Goal: Complete application form: Complete application form

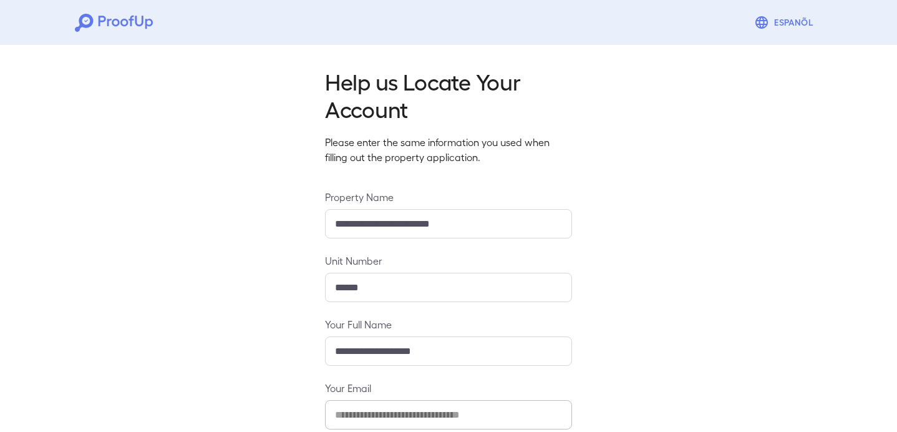
scroll to position [133, 0]
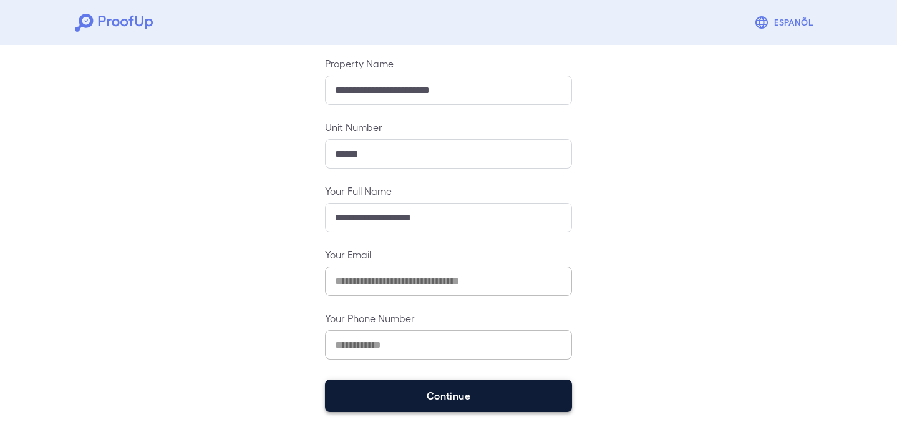
click at [381, 391] on button "Continue" at bounding box center [448, 395] width 247 height 32
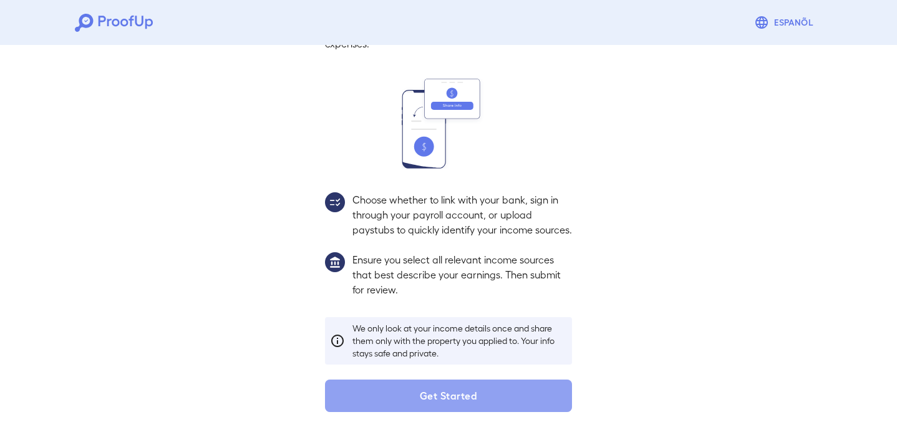
click at [381, 391] on button "Get Started" at bounding box center [448, 395] width 247 height 32
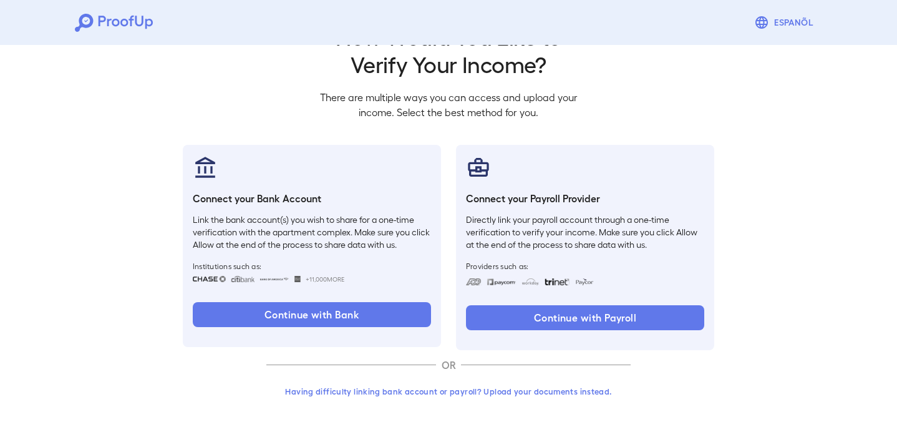
click at [392, 390] on button "Having difficulty linking bank account or payroll? Upload your documents instea…" at bounding box center [448, 391] width 364 height 22
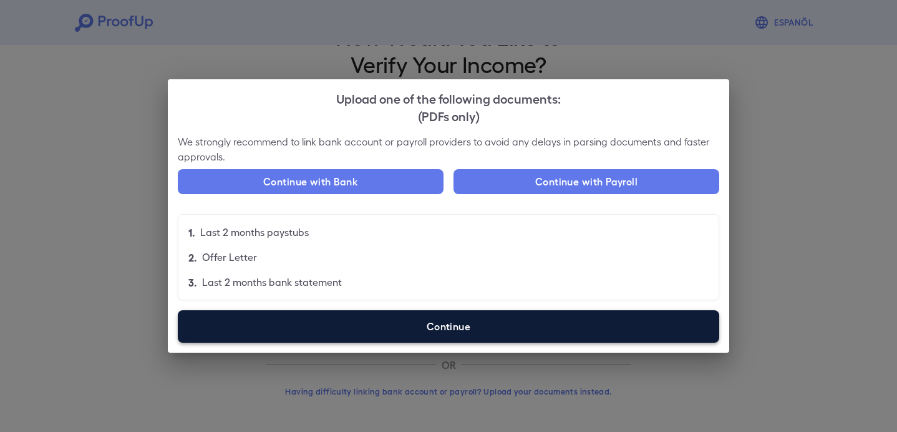
click at [487, 314] on label "Continue" at bounding box center [448, 326] width 541 height 32
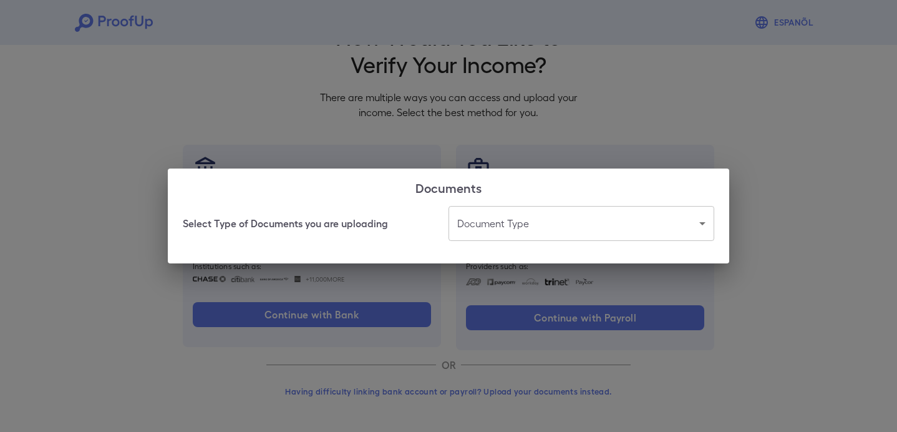
click at [519, 248] on div "Select Type of Documents you are uploading Document Type ​ ​" at bounding box center [448, 234] width 561 height 57
click at [519, 226] on body "Espanõl Go back How Would You Like to Verify Your Income? There are multiple wa…" at bounding box center [448, 193] width 897 height 476
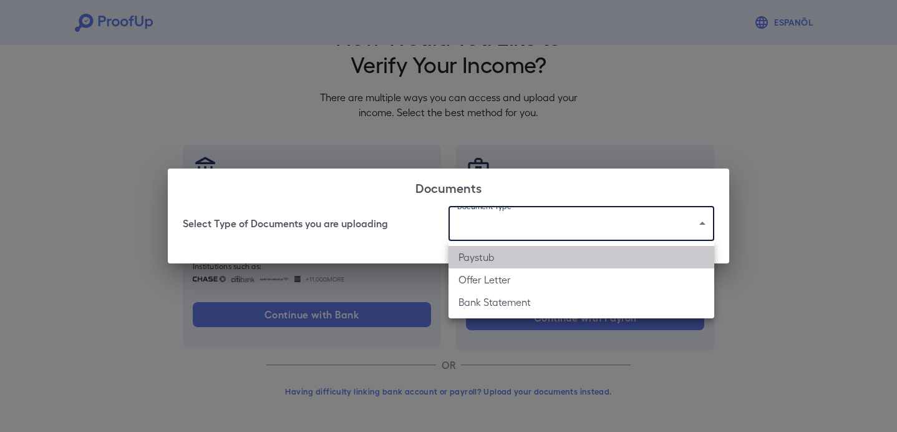
click at [518, 256] on li "Paystub" at bounding box center [581, 257] width 266 height 22
type input "*******"
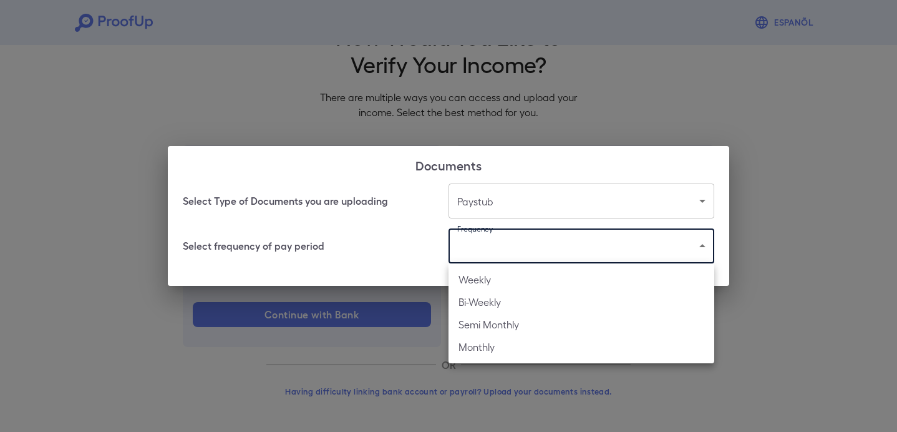
click at [541, 245] on body "Espanõl Go back How Would You Like to Verify Your Income? There are multiple wa…" at bounding box center [448, 193] width 897 height 476
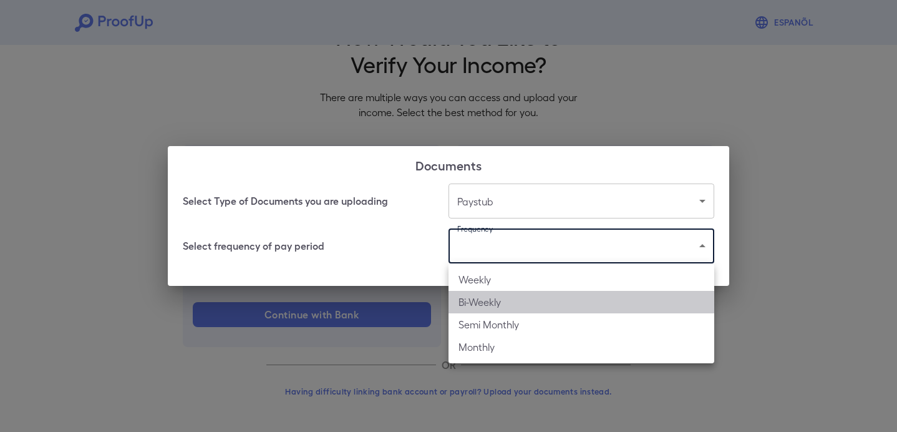
click at [523, 302] on li "Bi-Weekly" at bounding box center [581, 302] width 266 height 22
type input "*********"
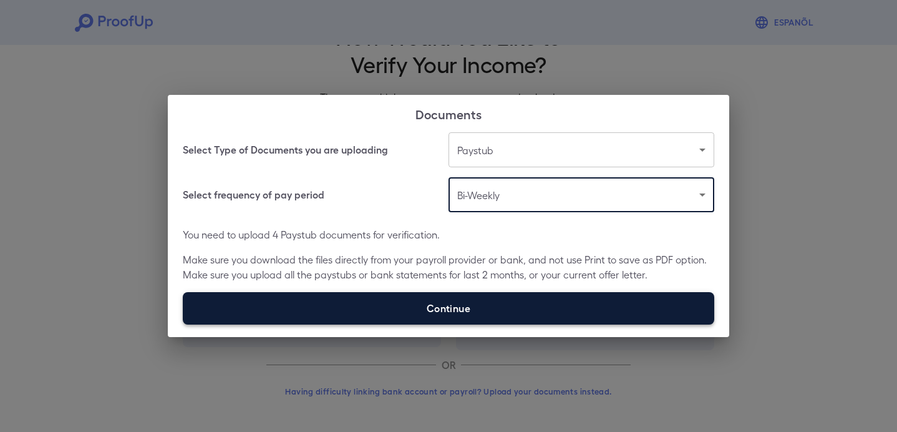
click at [523, 295] on label "Continue" at bounding box center [448, 308] width 531 height 32
click at [183, 324] on input "Continue" at bounding box center [183, 324] width 1 height 1
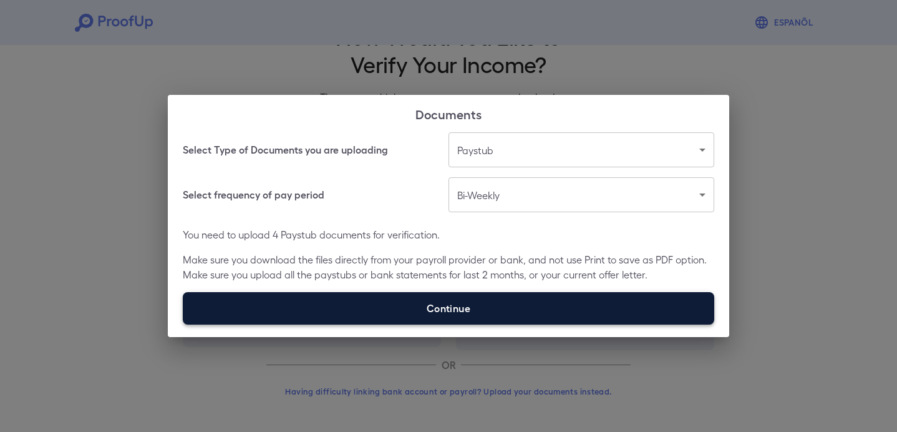
type input "**********"
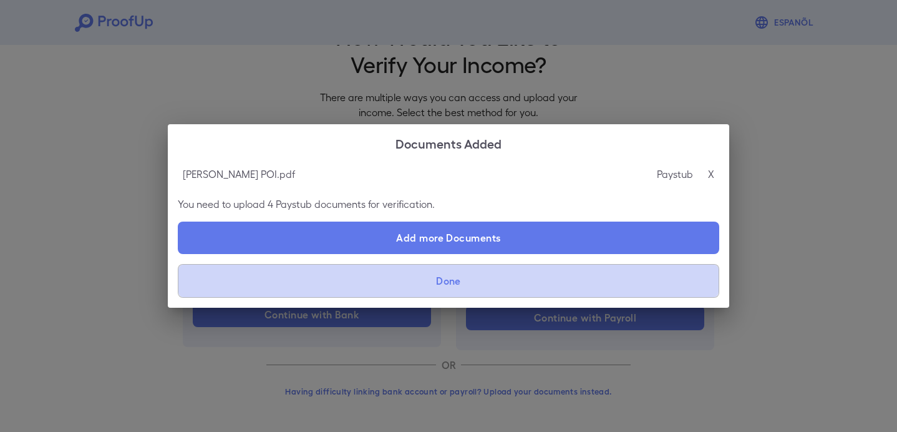
click at [567, 279] on button "Done" at bounding box center [448, 281] width 541 height 34
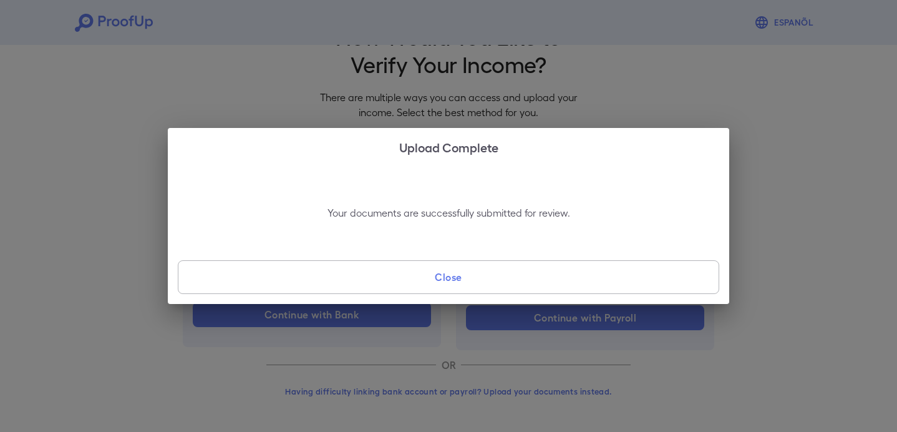
click at [567, 279] on button "Close" at bounding box center [448, 277] width 541 height 34
